Goal: Task Accomplishment & Management: Complete application form

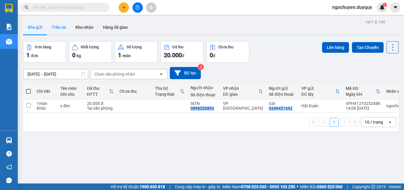
click at [60, 30] on button "Trên xe" at bounding box center [59, 27] width 24 height 14
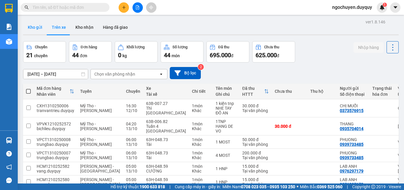
click at [34, 32] on button "Kho gửi" at bounding box center [35, 27] width 24 height 14
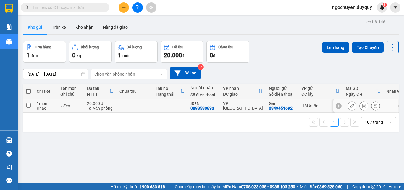
click at [356, 112] on div at bounding box center [366, 105] width 65 height 13
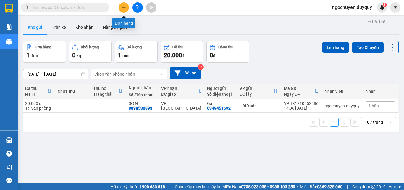
click at [126, 5] on button at bounding box center [124, 7] width 10 height 10
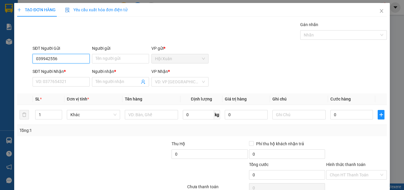
type input "0399425565"
click at [70, 73] on div "0399425565 - THOA" at bounding box center [60, 70] width 49 height 7
type input "THOA"
type input "0398014176"
type input "DIỄM"
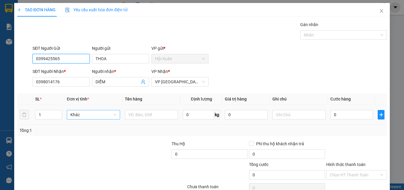
type input "35.000"
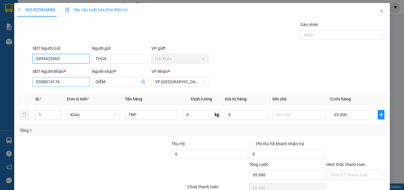
type input "0399425565"
click at [75, 86] on input "0398014176" at bounding box center [61, 81] width 57 height 9
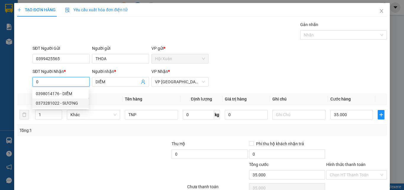
click at [62, 105] on div "0373281022 - SƯƠNG" at bounding box center [60, 103] width 49 height 7
type input "0373281022"
type input "SƯƠNG"
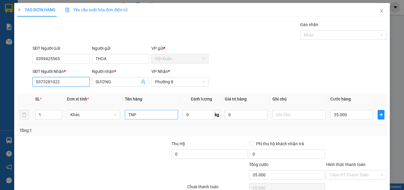
type input "0373281022"
click at [127, 117] on input "TNP" at bounding box center [151, 114] width 53 height 9
type input "30.000"
click at [168, 111] on input "TNP" at bounding box center [151, 114] width 53 height 9
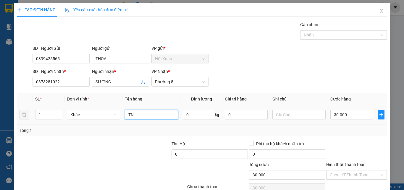
type input "T"
type input "XTRANG"
click at [337, 117] on input "30.000" at bounding box center [352, 114] width 43 height 9
type input "0"
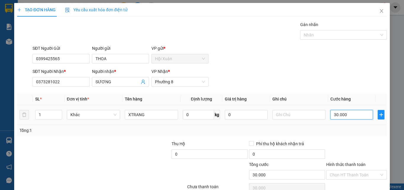
type input "0"
type input "2"
type input "02"
type input "20"
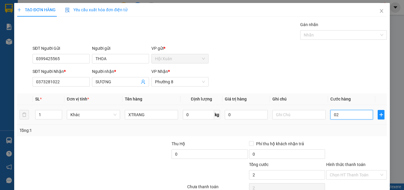
type input "20"
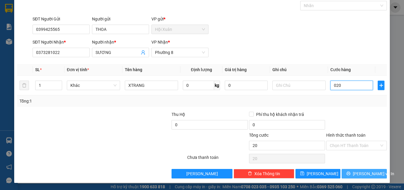
type input "020"
type input "20.000"
click at [352, 170] on button "[PERSON_NAME] và In" at bounding box center [364, 173] width 45 height 9
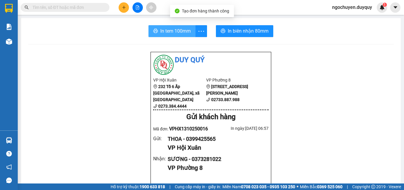
click at [179, 31] on span "In tem 100mm" at bounding box center [175, 30] width 30 height 7
